Goal: Find specific page/section: Find specific page/section

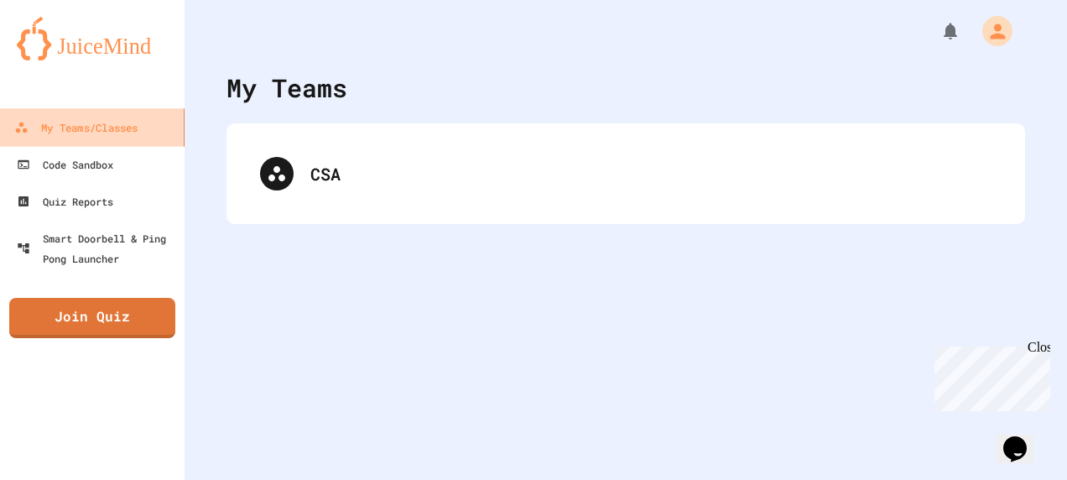
click at [375, 190] on div "CSA" at bounding box center [625, 173] width 765 height 67
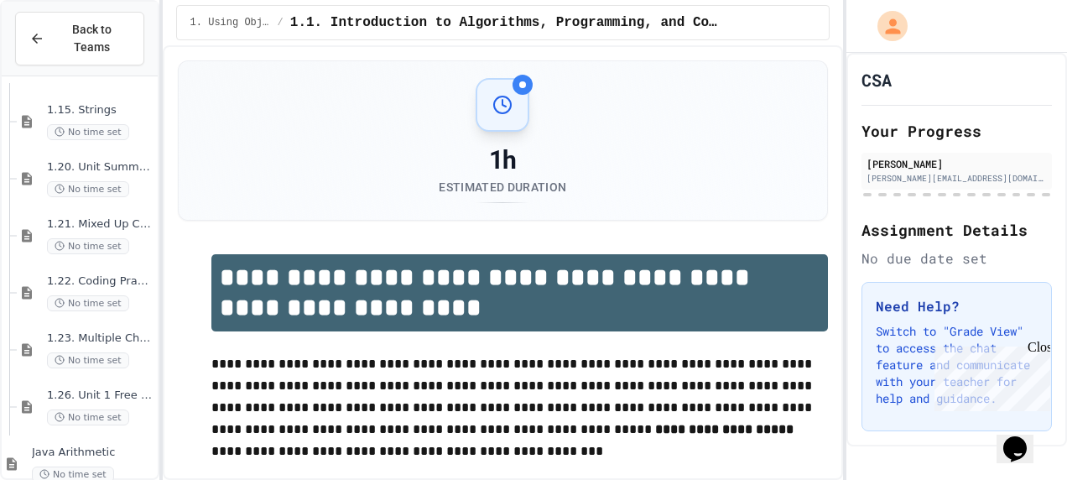
scroll to position [1008, 0]
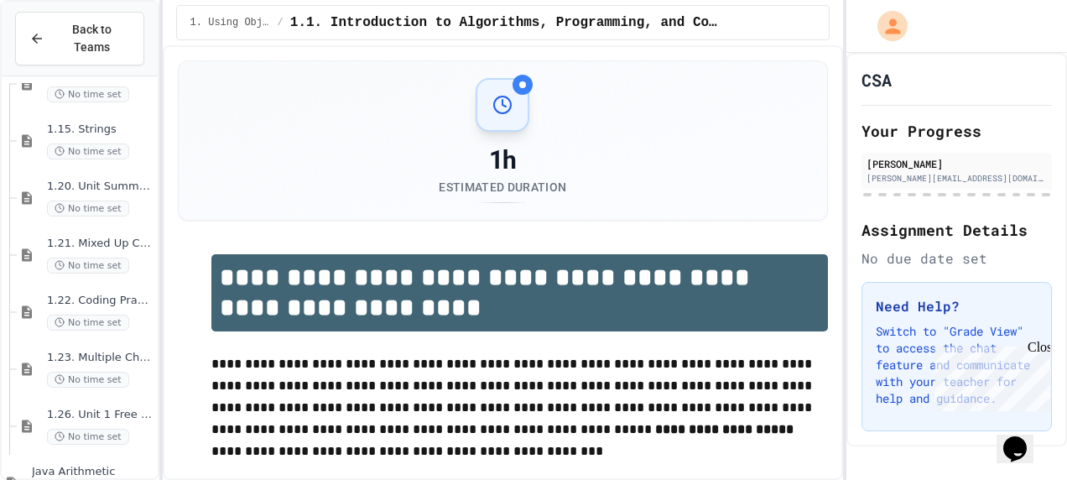
click at [97, 237] on span "1.21. Mixed Up Code Practice 1b (1.7-1.15)" at bounding box center [100, 244] width 107 height 14
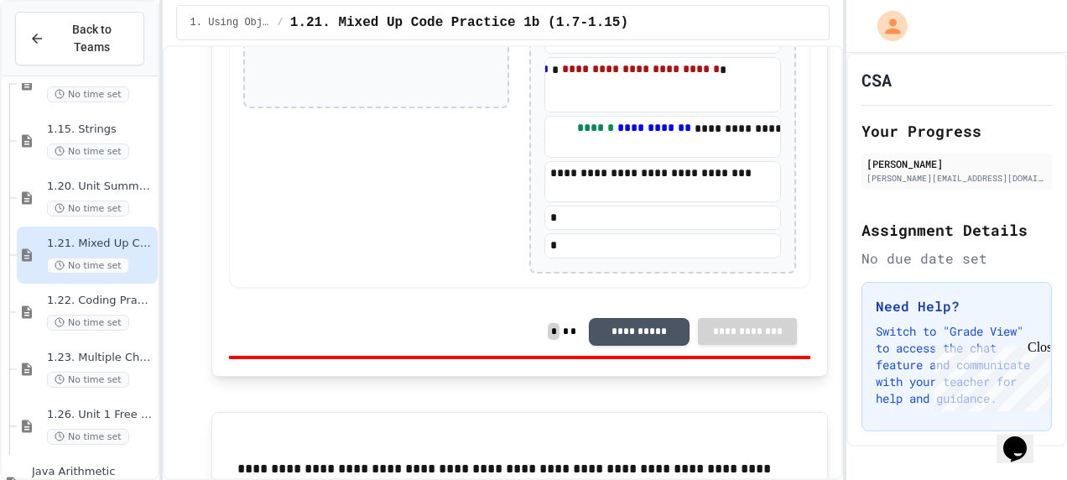
scroll to position [2504, 0]
